Goal: Use online tool/utility: Utilize a website feature to perform a specific function

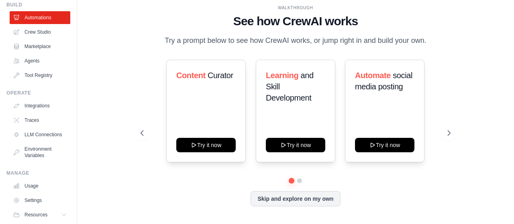
scroll to position [19, 0]
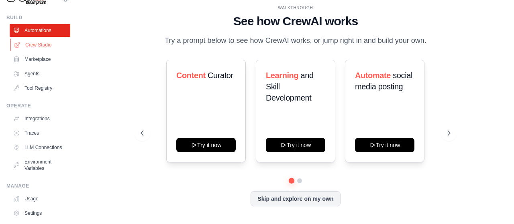
click at [41, 44] on link "Crew Studio" at bounding box center [40, 45] width 61 height 13
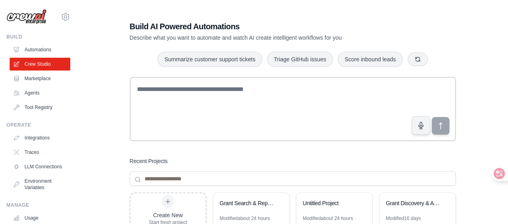
click at [374, 28] on h1 "Build AI Powered Automations" at bounding box center [265, 26] width 270 height 11
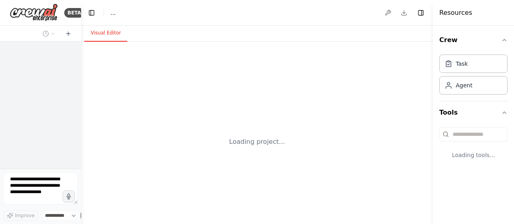
select select "****"
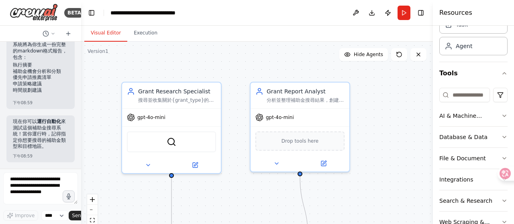
scroll to position [44, 0]
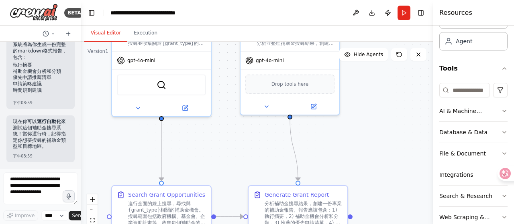
drag, startPoint x: 404, startPoint y: 147, endPoint x: 394, endPoint y: 88, distance: 59.1
click at [394, 88] on div ".deletable-edge-delete-btn { width: 20px; height: 20px; border: 0px solid #ffff…" at bounding box center [257, 142] width 352 height 201
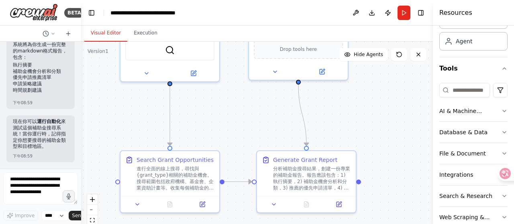
drag, startPoint x: 398, startPoint y: 145, endPoint x: 406, endPoint y: 94, distance: 52.0
click at [406, 94] on div ".deletable-edge-delete-btn { width: 20px; height: 20px; border: 0px solid #ffff…" at bounding box center [257, 142] width 352 height 201
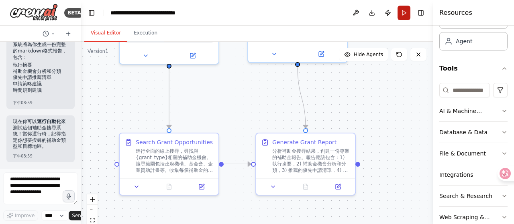
click at [405, 10] on button "Run" at bounding box center [404, 13] width 13 height 14
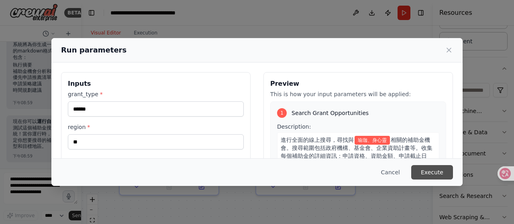
click at [431, 173] on button "Execute" at bounding box center [432, 172] width 42 height 14
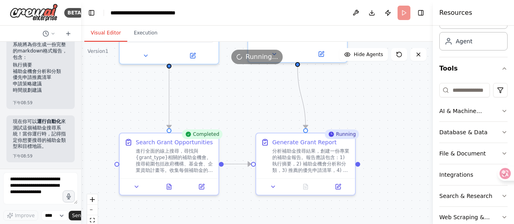
click at [316, 212] on div ".deletable-edge-delete-btn { width: 20px; height: 20px; border: 0px solid #ffff…" at bounding box center [257, 142] width 352 height 201
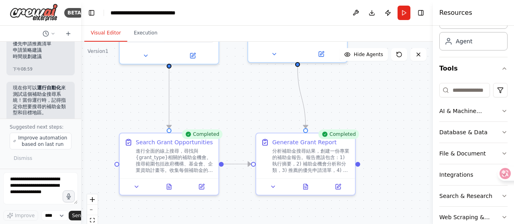
click at [205, 137] on div "Completed" at bounding box center [202, 135] width 41 height 10
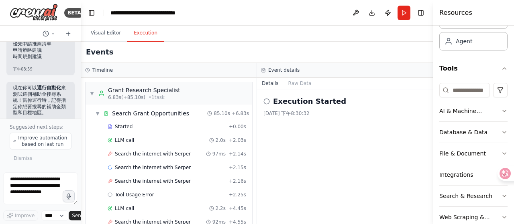
click at [146, 36] on button "Execution" at bounding box center [145, 33] width 37 height 17
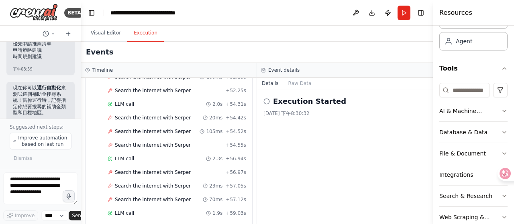
scroll to position [1335, 0]
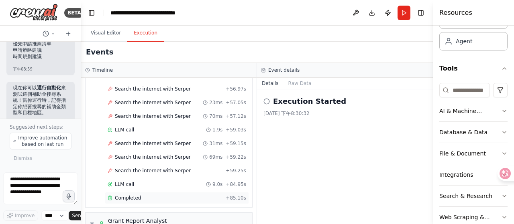
click at [191, 195] on div "Completed" at bounding box center [165, 198] width 115 height 6
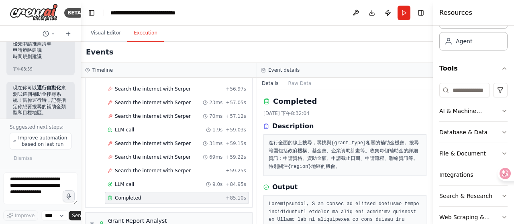
drag, startPoint x: 430, startPoint y: 112, endPoint x: 432, endPoint y: 143, distance: 31.4
click at [432, 143] on button "Toggle Sidebar" at bounding box center [433, 112] width 6 height 224
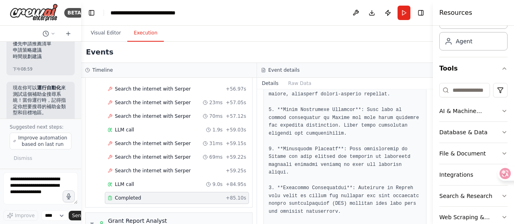
scroll to position [314, 0]
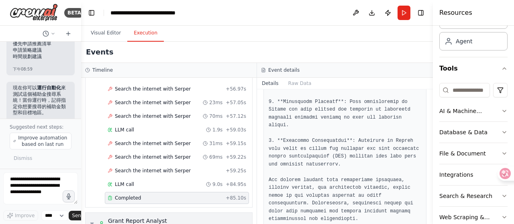
click at [90, 221] on span "▼" at bounding box center [92, 224] width 5 height 6
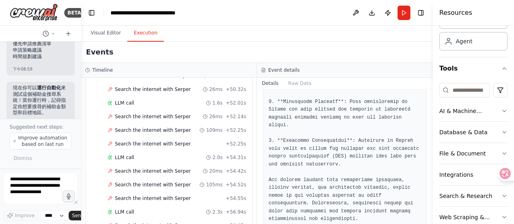
scroll to position [1326, 0]
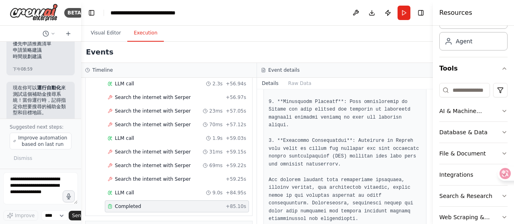
click at [124, 204] on span "Completed" at bounding box center [128, 207] width 26 height 6
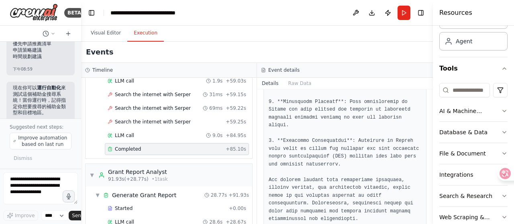
scroll to position [1384, 0]
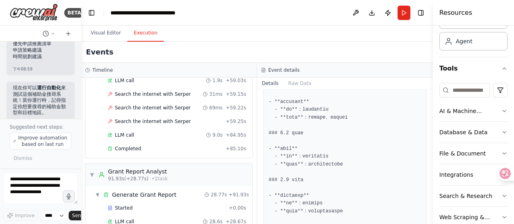
drag, startPoint x: 431, startPoint y: 157, endPoint x: 430, endPoint y: 182, distance: 24.1
click at [430, 182] on button "Toggle Sidebar" at bounding box center [433, 112] width 6 height 224
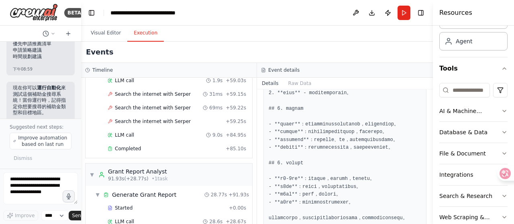
scroll to position [0, 0]
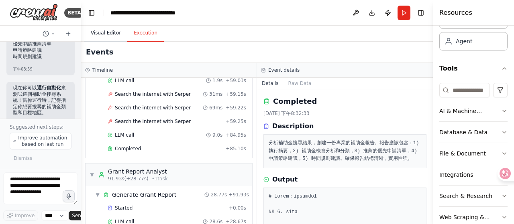
click at [110, 28] on button "Visual Editor" at bounding box center [105, 33] width 43 height 17
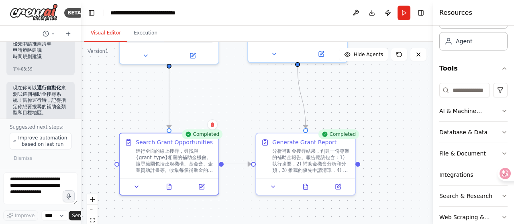
click at [327, 209] on div ".deletable-edge-delete-btn { width: 20px; height: 20px; border: 0px solid #ffff…" at bounding box center [257, 142] width 352 height 201
click at [212, 137] on div "Completed" at bounding box center [202, 135] width 41 height 10
click at [207, 140] on div "Search Grant Opportunities" at bounding box center [174, 141] width 77 height 8
click at [144, 33] on button "Execution" at bounding box center [145, 33] width 37 height 17
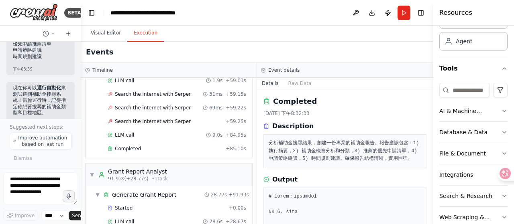
drag, startPoint x: 430, startPoint y: 105, endPoint x: 429, endPoint y: 139, distance: 34.1
click at [429, 139] on div "BETA 想要建立自動化線上搜尋補助金並取得報告 下午08:58 ▶ Thought process 我來幫你建立一個自動化系統來搜尋補助金並生成報告。讓我先…" at bounding box center [257, 112] width 514 height 224
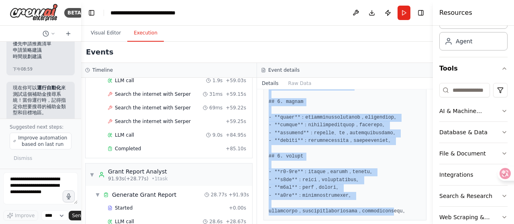
scroll to position [565, 0]
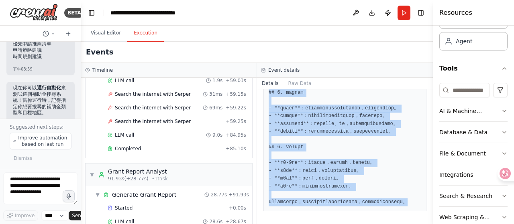
drag, startPoint x: 271, startPoint y: 118, endPoint x: 361, endPoint y: 216, distance: 133.0
click at [361, 216] on div "Completed 2025/9/4 下午8:32:33 Description 分析補助金搜尋結果，創建一份專業的補助金報告。報告應該包含：1) 執行摘要，…" at bounding box center [345, 157] width 176 height 135
copy div "Output # 補助金報告：瑜珈與身心靈專案 ## 1. 執行摘要 本報告旨在為尋求瑜珈和身心靈相關專案資金的組織提供綜合性補助金搜尋結果分析。報告中將包含…"
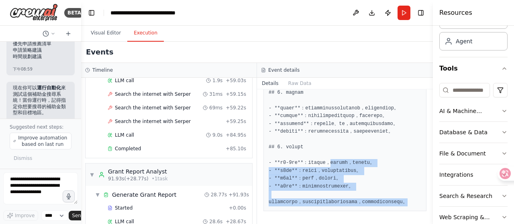
drag, startPoint x: 345, startPoint y: 153, endPoint x: 361, endPoint y: 223, distance: 71.6
click at [361, 223] on div "Completed 2025/9/4 下午8:32:33 Description 分析補助金搜尋結果，創建一份專業的補助金報告。報告應該包含：1) 執行摘要，…" at bounding box center [345, 157] width 176 height 135
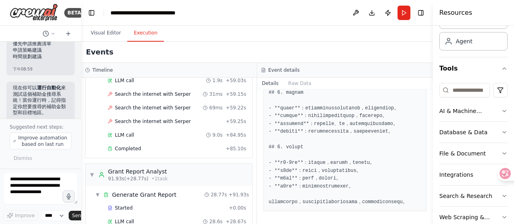
drag, startPoint x: 431, startPoint y: 205, endPoint x: 429, endPoint y: 228, distance: 22.9
click at [429, 224] on html "BETA 想要建立自動化線上搜尋補助金並取得報告 下午08:58 ▶ Thought process 我來幫你建立一個自動化系統來搜尋補助金並生成報告。讓我先…" at bounding box center [257, 112] width 514 height 224
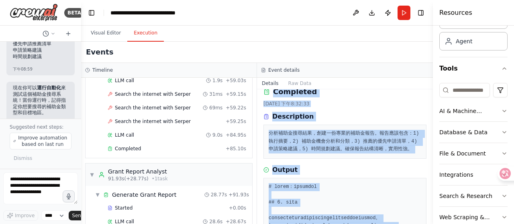
scroll to position [0, 0]
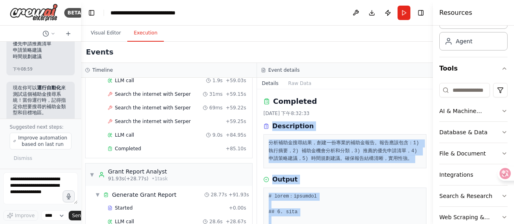
drag, startPoint x: 359, startPoint y: 202, endPoint x: 264, endPoint y: 126, distance: 122.0
click at [264, 126] on div "Completed 2025/9/4 下午8:32:33 Description 分析補助金搜尋結果，創建一份專業的補助金報告。報告應該包含：1) 執行摘要，…" at bounding box center [345, 157] width 176 height 135
copy div "Description 分析補助金搜尋結果，創建一份專業的補助金報告。報告應該包含：1) 執行摘要，2) 補助金機會分析和分類，3) 推薦的優先申請清單，4)…"
